Goal: Find specific page/section

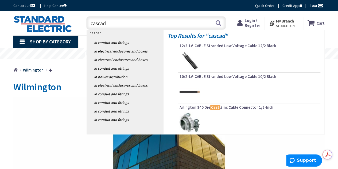
type input "cascada"
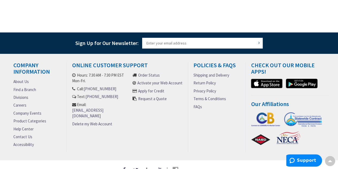
scroll to position [137, 0]
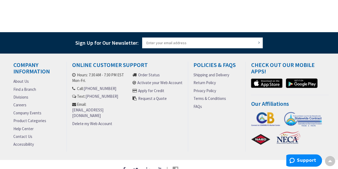
click at [29, 111] on link "Company Events" at bounding box center [27, 113] width 28 height 6
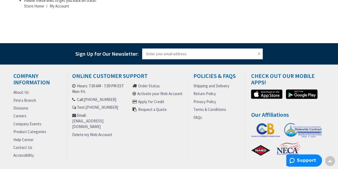
scroll to position [149, 0]
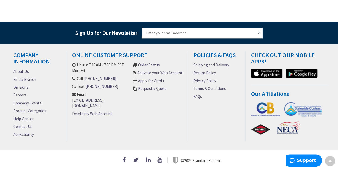
click at [146, 157] on icon at bounding box center [149, 159] width 6 height 5
